Goal: Transaction & Acquisition: Obtain resource

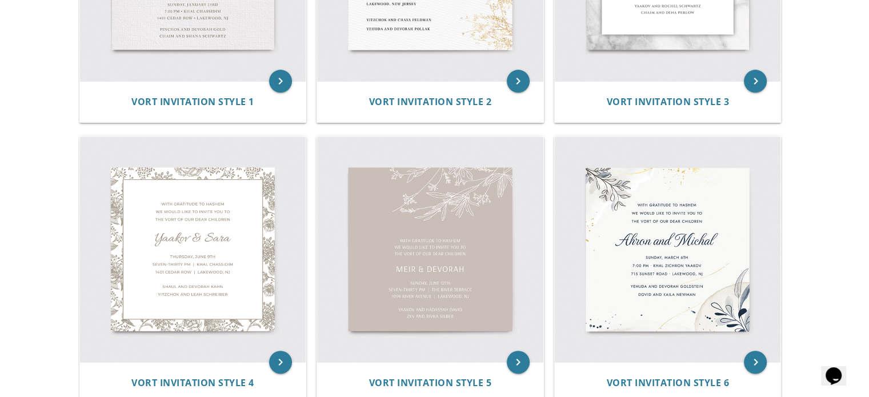
scroll to position [400, 0]
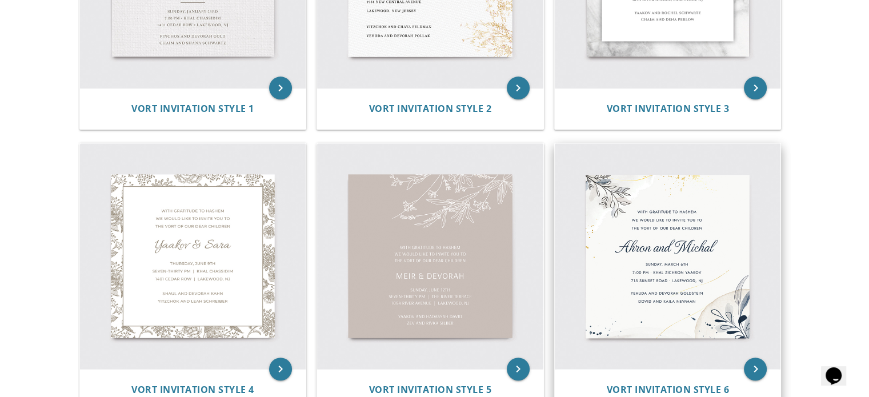
click at [624, 273] on img at bounding box center [668, 256] width 226 height 226
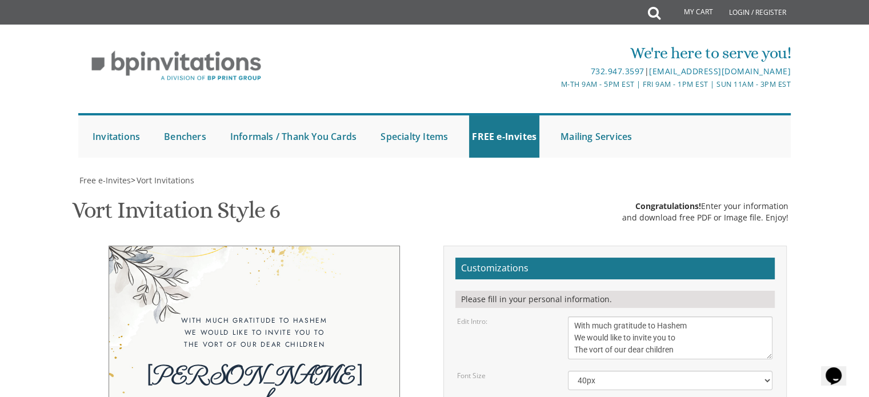
scroll to position [171, 0]
drag, startPoint x: 685, startPoint y: 178, endPoint x: 568, endPoint y: 185, distance: 117.4
click at [568, 317] on textarea "With much gratitude to Hashem We would like to invite you to The vort of our de…" at bounding box center [670, 338] width 205 height 43
click at [683, 317] on textarea "With much gratitude to Hashem We would like to invite you to The vort of our de…" at bounding box center [670, 338] width 205 height 43
drag, startPoint x: 678, startPoint y: 177, endPoint x: 529, endPoint y: 138, distance: 153.7
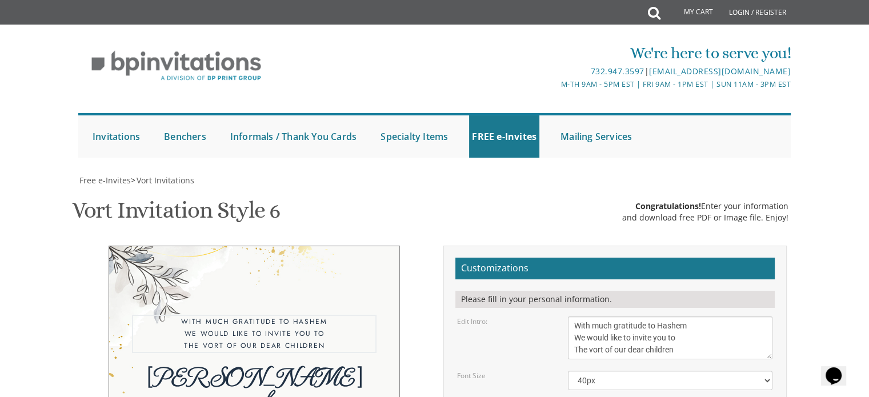
type textarea "Youre Invited"
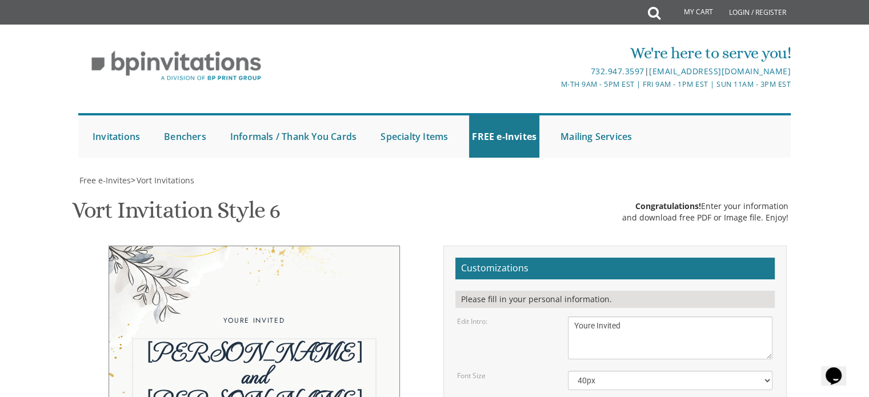
drag, startPoint x: 642, startPoint y: 241, endPoint x: 551, endPoint y: 243, distance: 91.4
type textarea "Totty and Mommy"
drag, startPoint x: 699, startPoint y: 291, endPoint x: 566, endPoint y: 265, distance: 135.7
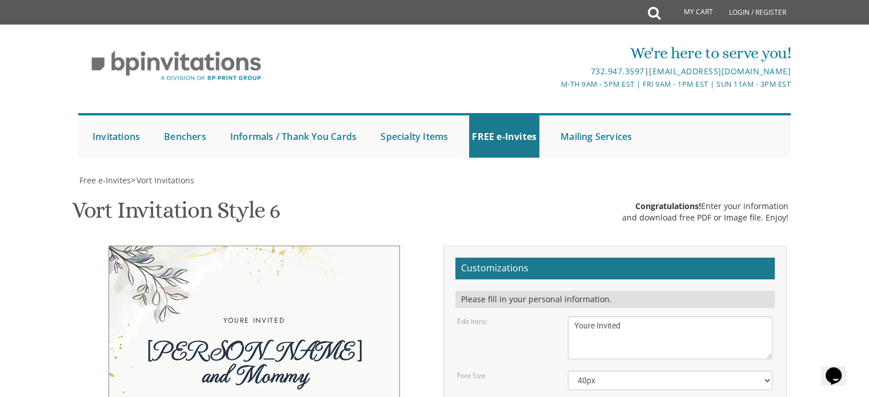
type textarea "50th Anniversary"
click at [263, 397] on div "50th Anniversary" at bounding box center [254, 404] width 245 height 12
